Goal: Task Accomplishment & Management: Use online tool/utility

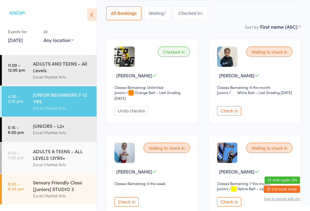
scroll to position [69, 0]
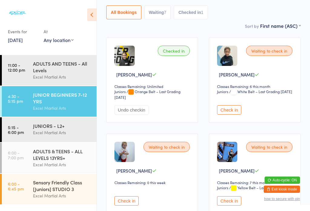
click at [127, 206] on button "Check in" at bounding box center [126, 200] width 24 height 9
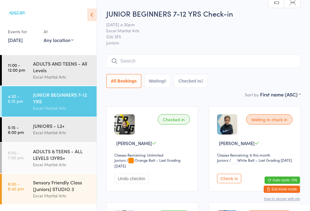
scroll to position [0, 0]
click at [21, 132] on time "5:15 - 6:00 pm" at bounding box center [16, 130] width 16 height 10
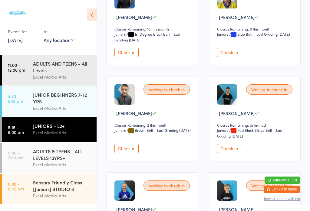
scroll to position [501, 0]
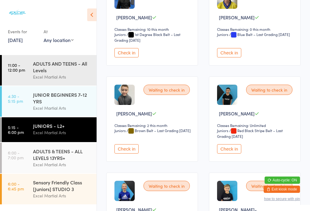
click at [237, 154] on button "Check in" at bounding box center [229, 148] width 24 height 9
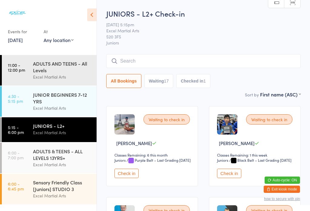
scroll to position [0, 0]
click at [63, 102] on div "JUNIOR BEGINNERS 7-12 YRS" at bounding box center [62, 97] width 58 height 13
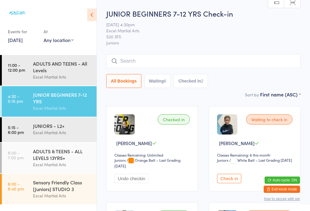
click at [20, 131] on time "5:15 - 6:00 pm" at bounding box center [16, 130] width 16 height 10
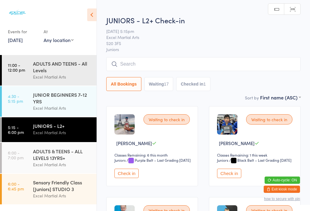
click at [18, 132] on time "5:15 - 6:00 pm" at bounding box center [16, 130] width 16 height 10
click at [15, 0] on html "You have now entered Kiosk Mode. Members will be able to check themselves in us…" at bounding box center [155, 105] width 310 height 211
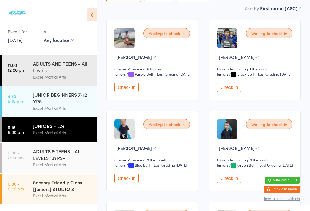
scroll to position [42, 0]
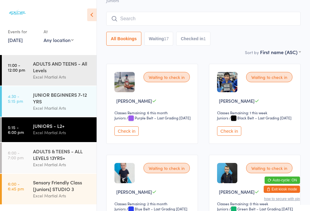
click at [62, 112] on div "Excel Martial Arts" at bounding box center [62, 108] width 58 height 7
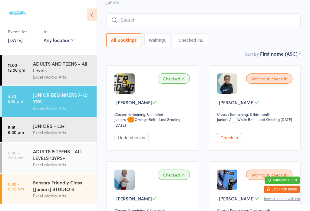
scroll to position [42, 0]
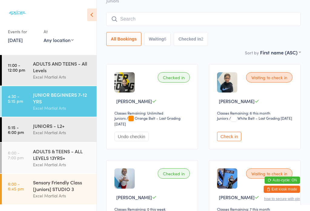
click at [232, 140] on button "Check in" at bounding box center [229, 136] width 24 height 9
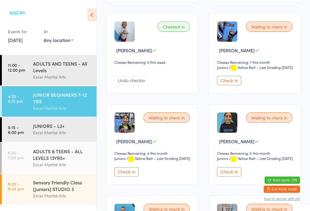
scroll to position [189, 0]
click at [124, 176] on button "Check in" at bounding box center [126, 171] width 24 height 9
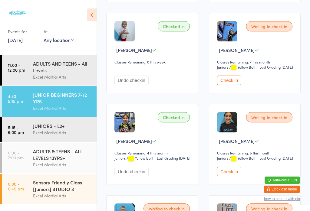
click at [229, 85] on button "Check in" at bounding box center [229, 80] width 24 height 9
click at [233, 176] on button "Check in" at bounding box center [229, 171] width 24 height 9
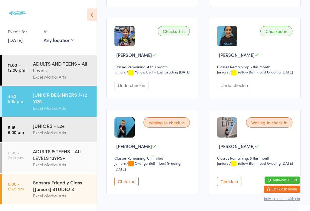
scroll to position [276, 0]
click at [125, 186] on button "Check in" at bounding box center [126, 181] width 24 height 9
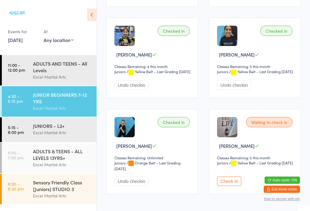
click at [232, 186] on button "Check in" at bounding box center [229, 181] width 24 height 9
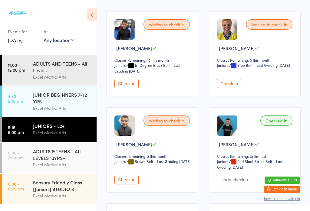
scroll to position [478, 0]
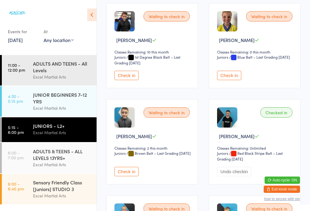
click at [127, 176] on button "Check in" at bounding box center [126, 171] width 24 height 9
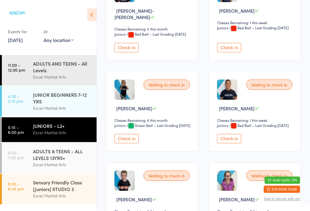
scroll to position [795, 0]
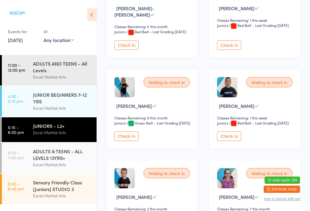
click at [126, 141] on button "Check in" at bounding box center [126, 136] width 24 height 9
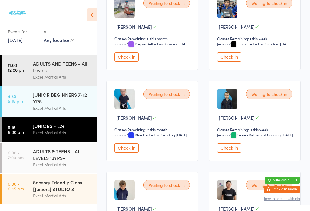
scroll to position [109, 0]
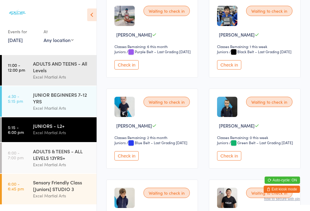
click at [127, 161] on button "Check in" at bounding box center [126, 155] width 24 height 9
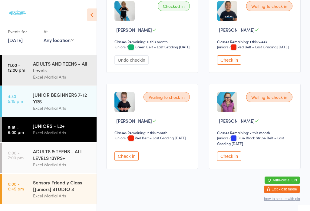
scroll to position [904, 0]
click at [129, 161] on button "Check in" at bounding box center [126, 156] width 24 height 9
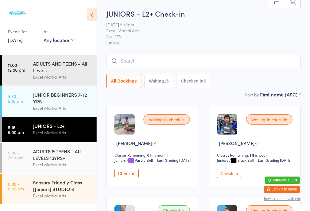
scroll to position [0, 0]
click at [181, 55] on input "search" at bounding box center [203, 61] width 194 height 14
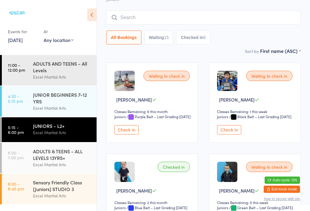
scroll to position [55, 0]
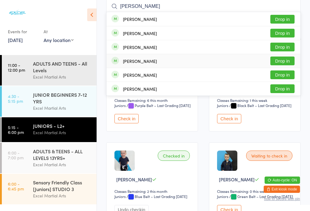
type input "[PERSON_NAME]"
click at [281, 63] on button "Drop in" at bounding box center [282, 61] width 24 height 9
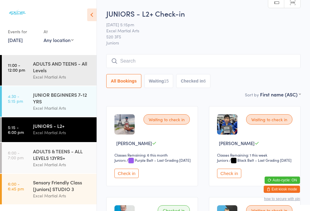
scroll to position [0, 0]
click at [184, 62] on input "search" at bounding box center [203, 61] width 194 height 14
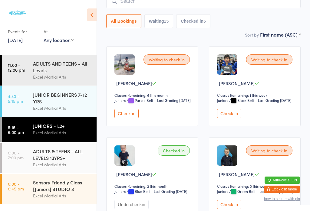
scroll to position [60, 0]
click at [73, 129] on div "Excel Martial Arts" at bounding box center [62, 132] width 58 height 7
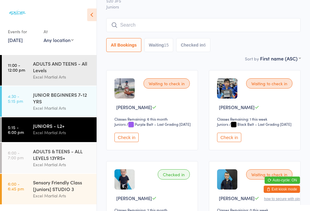
scroll to position [36, 0]
click at [120, 142] on button "Check in" at bounding box center [126, 137] width 24 height 9
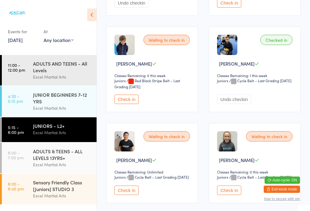
scroll to position [262, 0]
click at [133, 104] on button "Check in" at bounding box center [126, 98] width 24 height 9
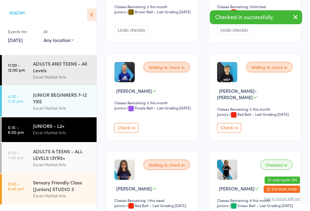
scroll to position [712, 0]
click at [235, 132] on button "Check in" at bounding box center [229, 127] width 24 height 9
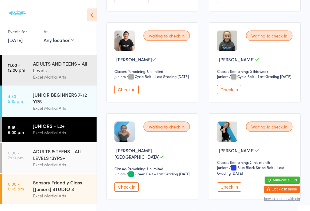
scroll to position [363, 0]
click at [233, 94] on button "Check in" at bounding box center [229, 89] width 24 height 9
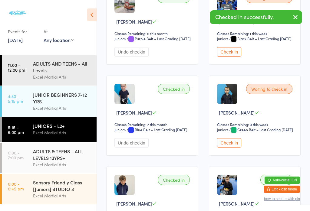
scroll to position [121, 0]
click at [227, 148] on button "Check in" at bounding box center [229, 143] width 24 height 9
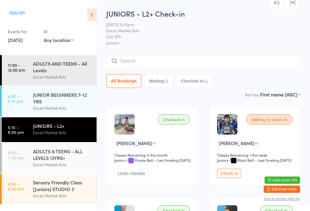
scroll to position [0, 0]
click at [173, 67] on input "search" at bounding box center [203, 61] width 194 height 14
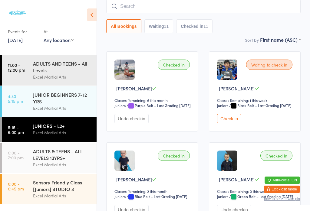
type input "R"
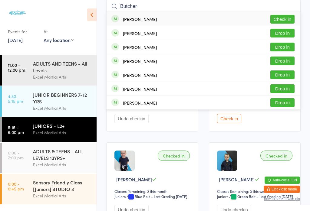
type input "Butcher"
click at [272, 18] on button "Check in" at bounding box center [282, 19] width 24 height 9
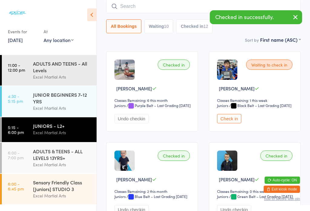
click at [159, 29] on button "Waiting 10" at bounding box center [158, 26] width 29 height 14
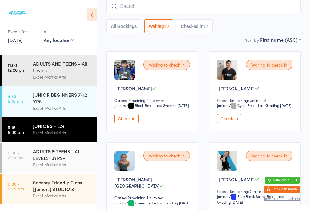
scroll to position [75, 0]
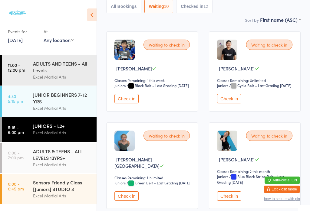
click at [133, 201] on button "Check in" at bounding box center [126, 196] width 24 height 9
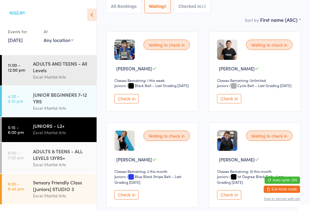
click at [130, 200] on button "Check in" at bounding box center [126, 194] width 24 height 9
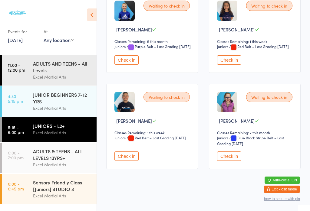
scroll to position [314, 0]
click at [122, 161] on button "Check in" at bounding box center [126, 156] width 24 height 9
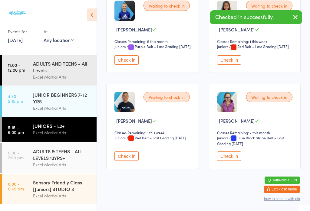
click at [222, 61] on button "Check in" at bounding box center [229, 59] width 24 height 9
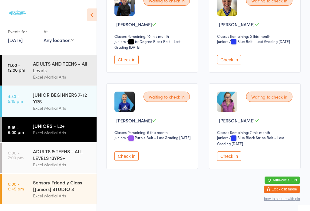
scroll to position [215, 0]
click at [232, 160] on button "Check in" at bounding box center [229, 156] width 24 height 9
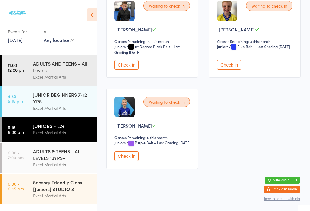
click at [224, 69] on button "Check in" at bounding box center [229, 64] width 24 height 9
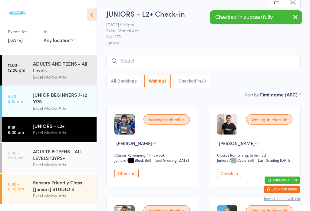
scroll to position [0, 0]
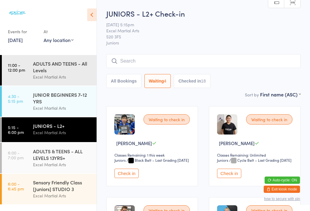
click at [196, 81] on button "Checked in 18" at bounding box center [192, 81] width 36 height 14
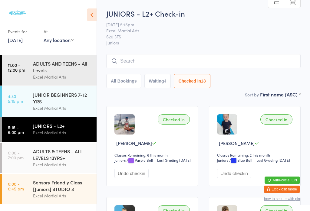
click at [161, 85] on button "Waiting 4" at bounding box center [157, 81] width 27 height 14
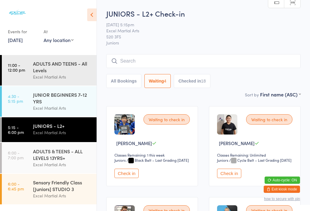
click at [213, 59] on input "search" at bounding box center [203, 61] width 194 height 14
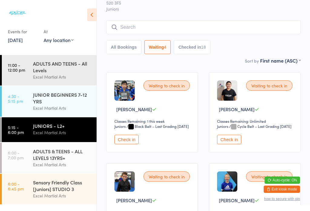
scroll to position [55, 0]
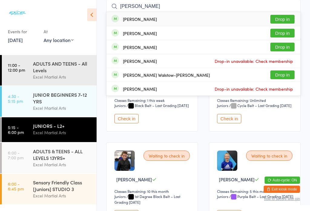
type input "J"
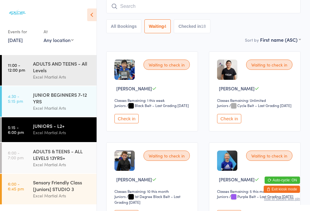
click at [90, 86] on div "JUNIOR BEGINNERS 7-12 YRS Excel Martial Arts" at bounding box center [65, 101] width 64 height 31
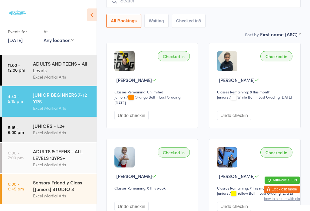
scroll to position [69, 0]
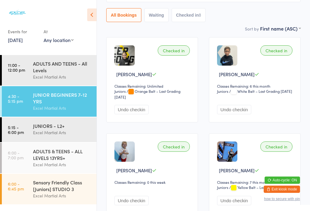
click at [34, 129] on div "Excel Martial Arts" at bounding box center [62, 132] width 58 height 7
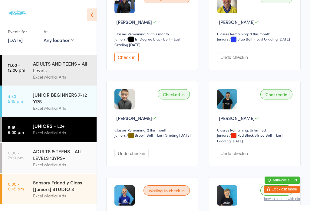
scroll to position [590, 0]
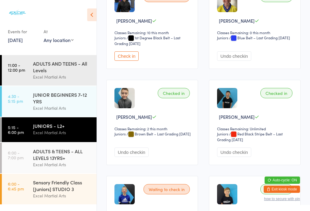
click at [124, 61] on button "Check in" at bounding box center [126, 55] width 24 height 9
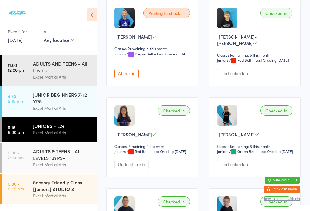
scroll to position [763, 0]
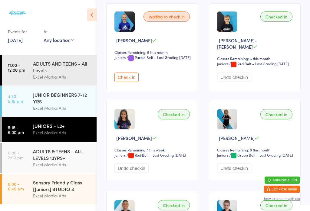
click at [122, 82] on button "Check in" at bounding box center [126, 77] width 24 height 9
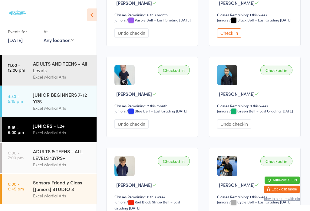
scroll to position [95, 0]
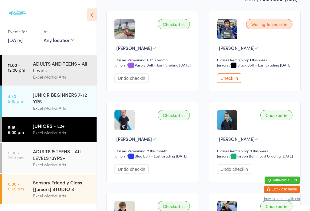
click at [227, 83] on button "Check in" at bounding box center [229, 78] width 24 height 9
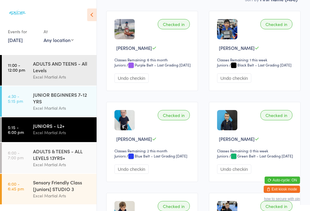
click at [53, 160] on div "ADULTS & TEENS - ALL LEVELS 13YRS+" at bounding box center [62, 154] width 58 height 13
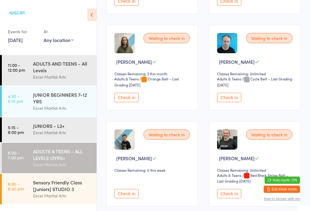
scroll to position [361, 0]
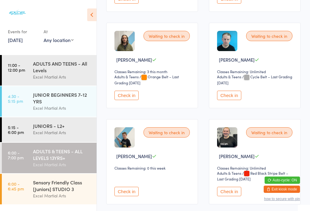
click at [232, 100] on button "Check in" at bounding box center [229, 95] width 24 height 9
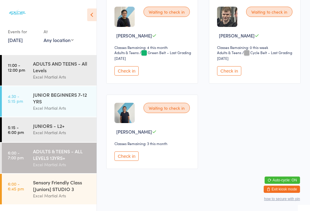
scroll to position [597, 0]
click at [123, 156] on button "Check in" at bounding box center [126, 156] width 24 height 9
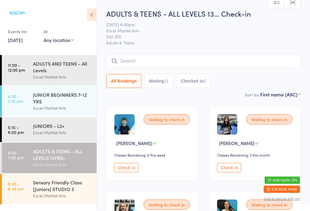
scroll to position [0, 0]
click at [125, 173] on button "Check in" at bounding box center [126, 167] width 24 height 9
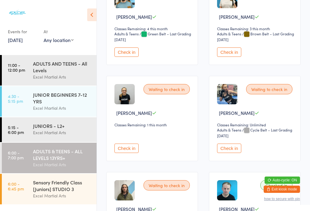
scroll to position [211, 0]
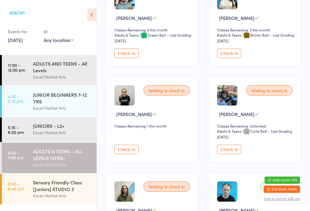
click at [228, 134] on select "Adults & Teens" at bounding box center [234, 132] width 34 height 6
click at [225, 154] on button "Check in" at bounding box center [229, 149] width 24 height 9
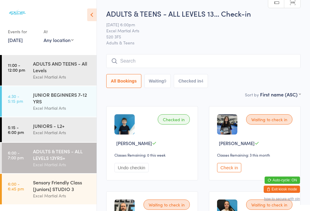
scroll to position [0, 0]
click at [58, 199] on div "Excel Martial Arts" at bounding box center [62, 195] width 58 height 7
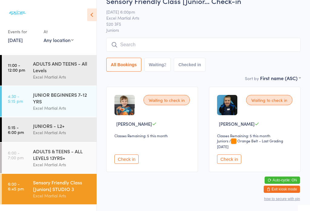
scroll to position [18, 0]
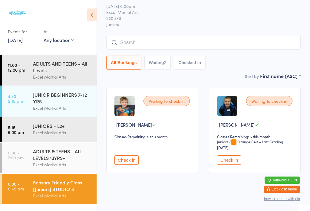
click at [66, 64] on div "ADULTS AND TEENS - All Levels" at bounding box center [62, 66] width 58 height 13
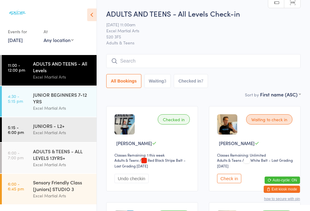
click at [77, 161] on div "ADULTS & TEENS - ALL LEVELS 13YRS+" at bounding box center [62, 154] width 58 height 13
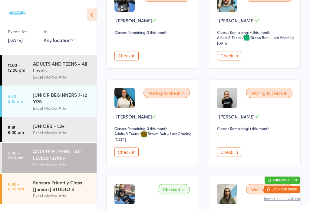
scroll to position [222, 0]
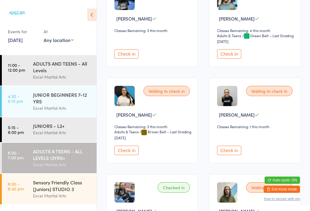
click at [123, 155] on button "Check in" at bounding box center [126, 150] width 24 height 9
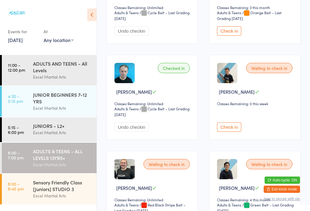
scroll to position [440, 0]
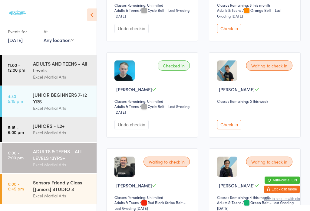
click at [232, 130] on button "Check in" at bounding box center [229, 124] width 24 height 9
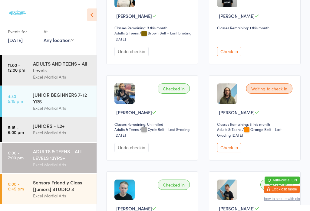
scroll to position [279, 0]
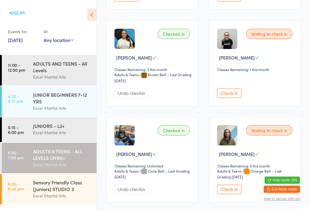
click at [231, 98] on button "Check in" at bounding box center [229, 93] width 24 height 9
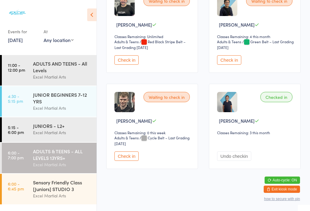
scroll to position [610, 0]
click at [66, 129] on div "JUNIORS - L2+" at bounding box center [62, 126] width 58 height 7
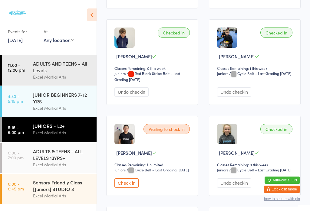
scroll to position [269, 0]
click at [70, 102] on div "JUNIOR BEGINNERS 7-12 YRS" at bounding box center [62, 97] width 58 height 13
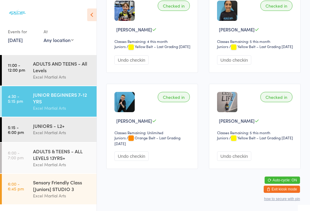
scroll to position [314, 0]
click at [64, 192] on div "Sensory Friendly Class [Juniors] STUDIO 3" at bounding box center [62, 185] width 58 height 13
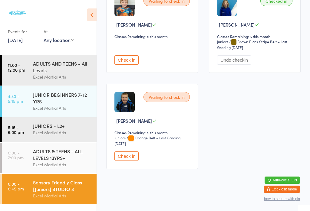
scroll to position [117, 0]
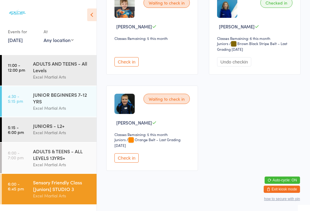
click at [129, 163] on button "Check in" at bounding box center [126, 157] width 24 height 9
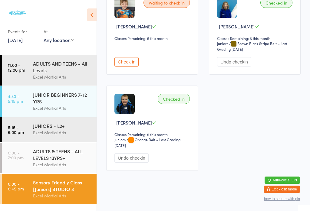
click at [38, 129] on div "JUNIORS - L2+" at bounding box center [62, 126] width 58 height 7
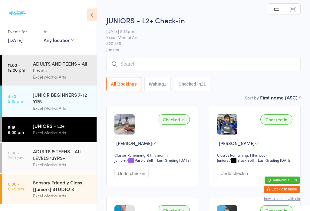
click at [50, 158] on div "ADULTS & TEENS - ALL LEVELS 13YRS+" at bounding box center [62, 154] width 58 height 13
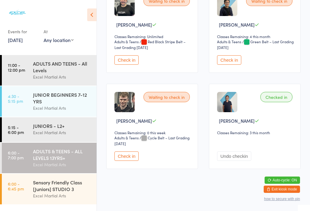
scroll to position [610, 0]
click at [126, 161] on button "Check in" at bounding box center [126, 156] width 24 height 9
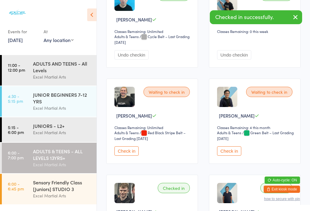
scroll to position [501, 0]
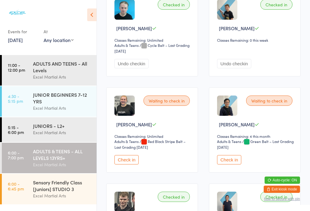
click at [231, 165] on button "Check in" at bounding box center [229, 159] width 24 height 9
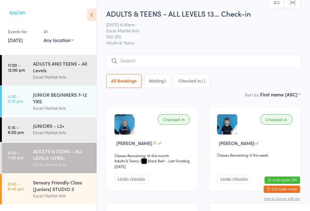
scroll to position [0, 0]
click at [229, 61] on input "search" at bounding box center [203, 61] width 194 height 14
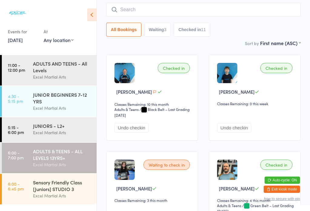
scroll to position [55, 0]
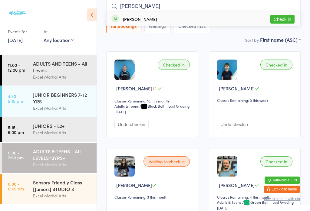
type input "[PERSON_NAME]"
click at [284, 19] on button "Check in" at bounding box center [282, 19] width 24 height 9
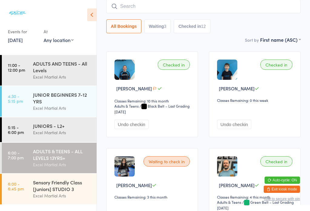
click at [165, 32] on button "Waiting 3" at bounding box center [157, 26] width 27 height 14
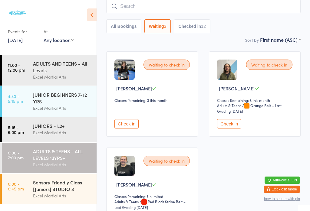
click at [163, 25] on button "Waiting 3" at bounding box center [157, 26] width 27 height 14
click at [131, 126] on button "Check in" at bounding box center [126, 123] width 24 height 9
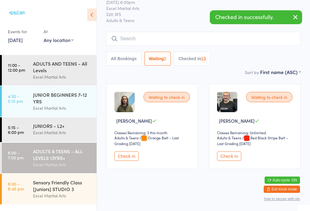
scroll to position [28, 0]
click at [135, 152] on button "Check in" at bounding box center [126, 156] width 24 height 9
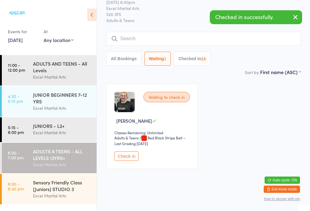
click at [132, 153] on button "Check in" at bounding box center [126, 156] width 24 height 9
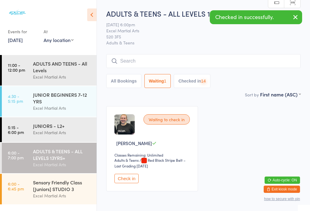
click at [71, 211] on html "You have now entered Kiosk Mode. Members will be able to check themselves in us…" at bounding box center [155, 105] width 310 height 211
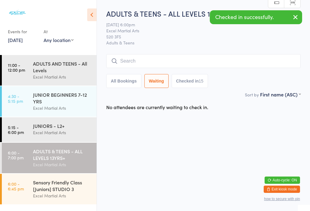
click at [71, 205] on div "Sensory Friendly Class [Juniors] STUDIO 3 Excel Martial Arts" at bounding box center [65, 189] width 64 height 31
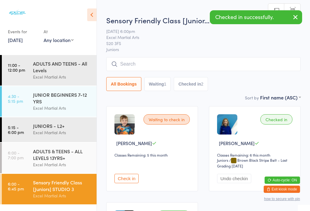
click at [165, 86] on button "Waiting 1" at bounding box center [157, 84] width 27 height 14
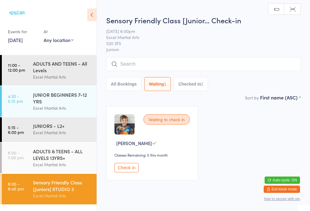
click at [197, 81] on button "Checked in 2" at bounding box center [191, 84] width 34 height 14
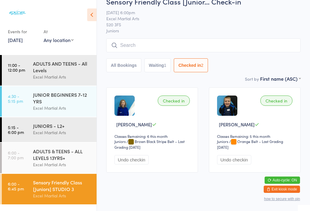
scroll to position [18, 0]
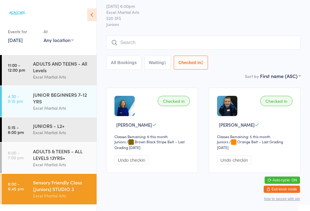
click at [80, 129] on div "JUNIORS - L2+" at bounding box center [62, 126] width 58 height 7
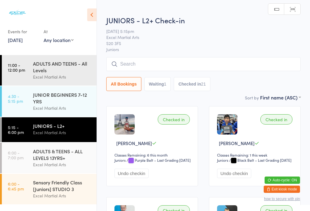
click at [158, 87] on button "Waiting 1" at bounding box center [157, 84] width 27 height 14
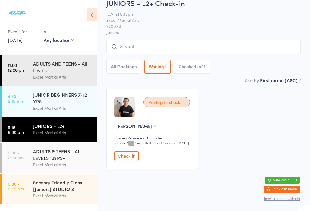
scroll to position [18, 0]
click at [124, 161] on button "Check in" at bounding box center [126, 156] width 24 height 9
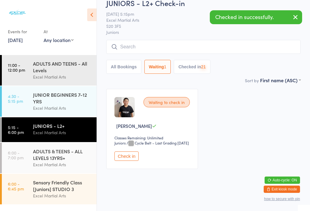
click at [76, 112] on div "Excel Martial Arts" at bounding box center [62, 108] width 58 height 7
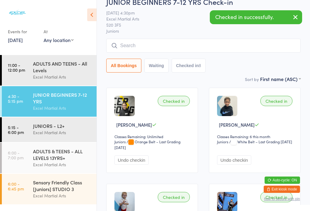
click at [162, 69] on button "Waiting" at bounding box center [156, 66] width 24 height 14
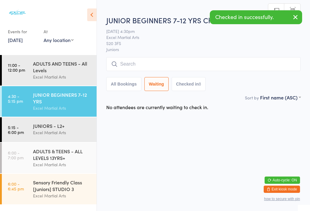
click at [130, 87] on button "All Bookings" at bounding box center [123, 84] width 35 height 14
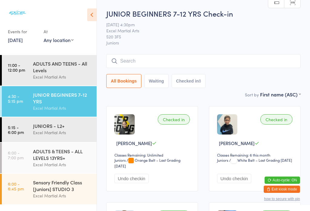
click at [73, 75] on div "Excel Martial Arts" at bounding box center [62, 77] width 58 height 7
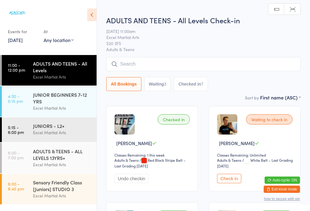
click at [156, 87] on button "Waiting 3" at bounding box center [157, 84] width 27 height 14
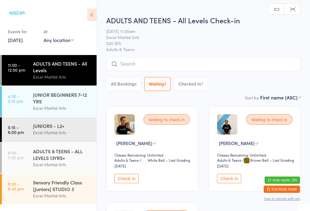
scroll to position [22, 0]
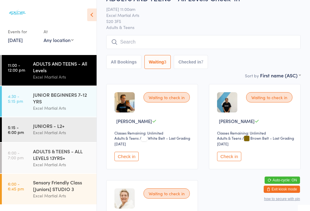
click at [76, 192] on div "Sensory Friendly Class [Juniors] STUDIO 3" at bounding box center [62, 185] width 58 height 13
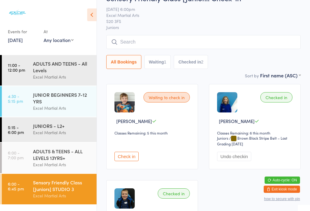
click at [164, 65] on button "Waiting 1" at bounding box center [157, 62] width 27 height 14
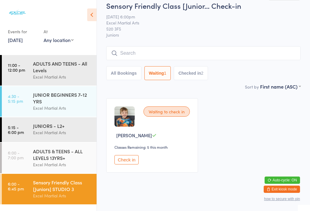
click at [90, 15] on icon at bounding box center [91, 14] width 9 height 13
